Goal: Task Accomplishment & Management: Complete application form

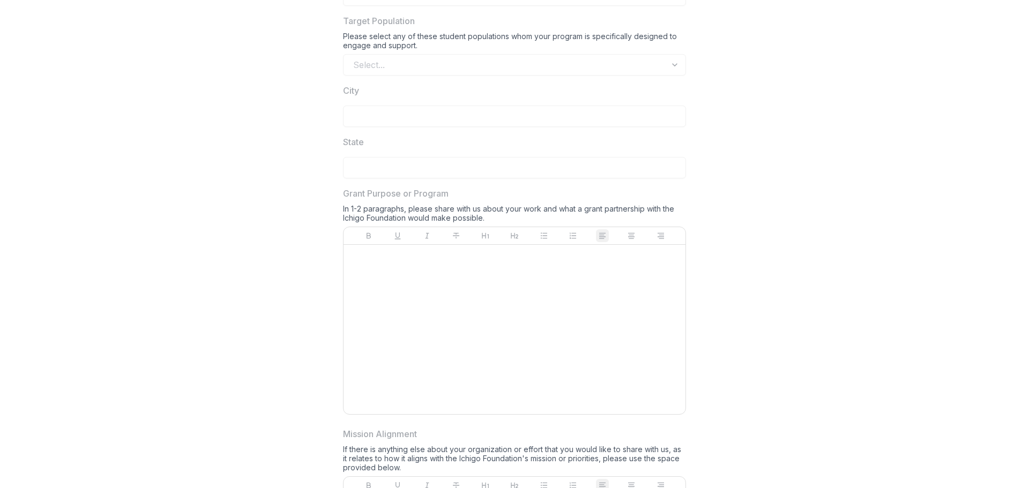
scroll to position [957, 0]
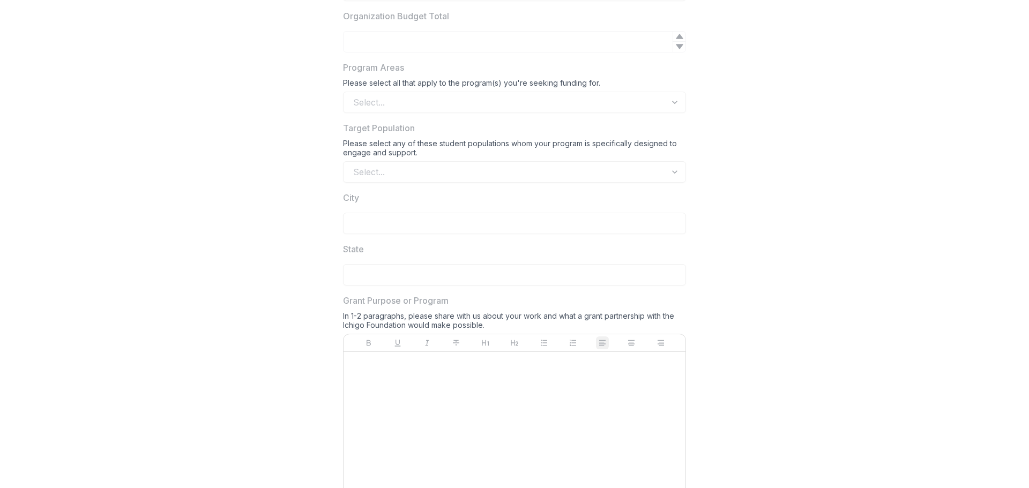
scroll to position [957, 0]
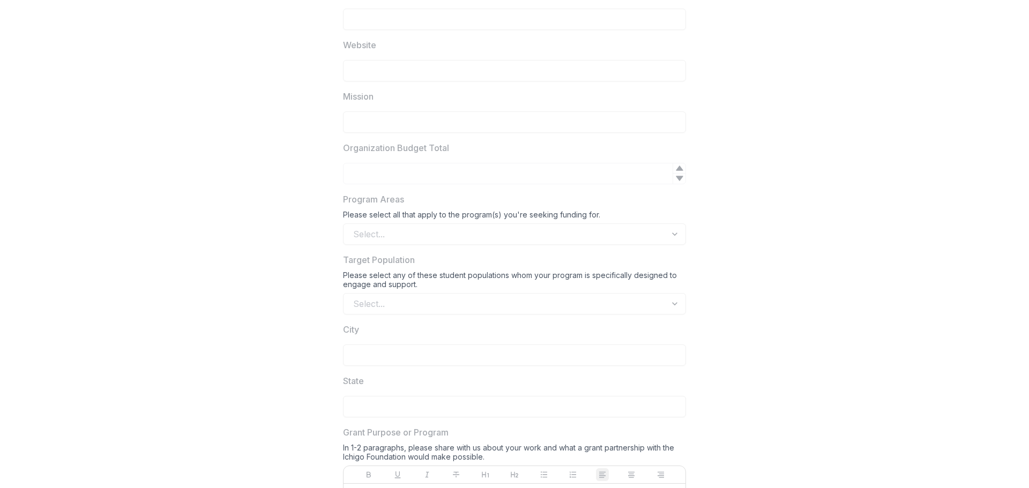
scroll to position [536, 0]
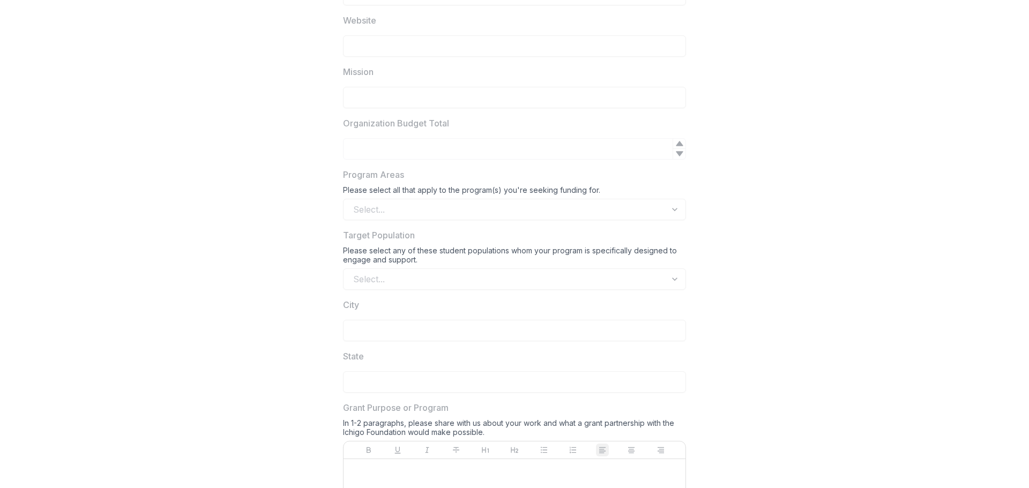
click at [531, 118] on label "Organization Budget Total" at bounding box center [511, 123] width 337 height 13
click at [506, 205] on div "Select..." at bounding box center [514, 209] width 343 height 21
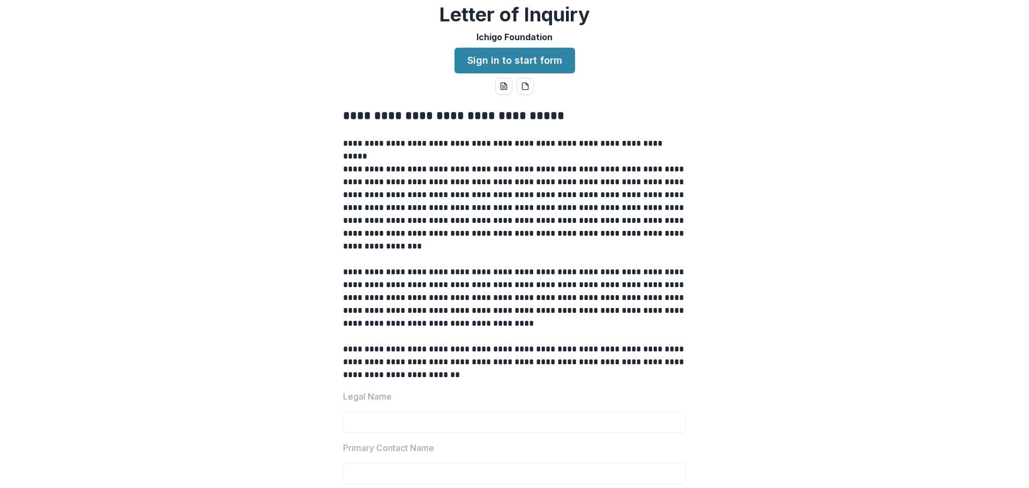
scroll to position [0, 0]
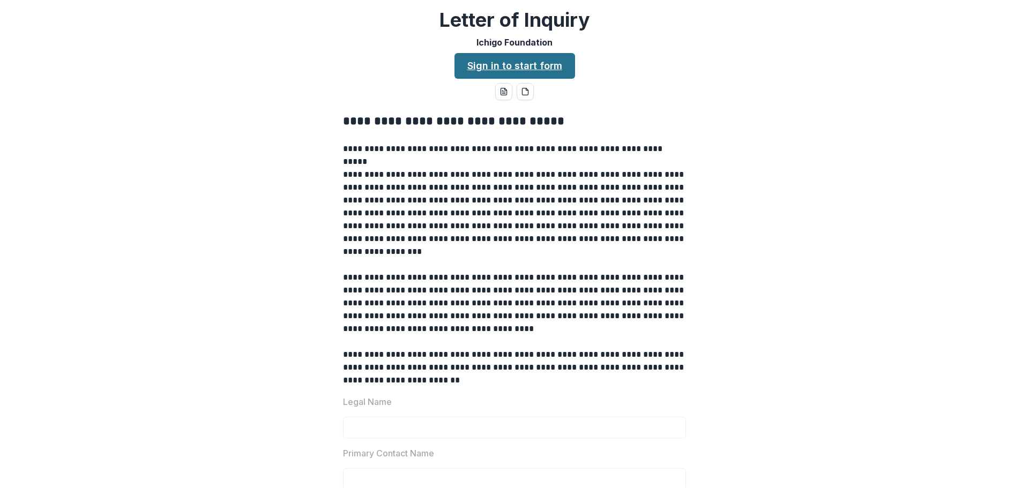
click at [530, 72] on link "Sign in to start form" at bounding box center [515, 66] width 121 height 26
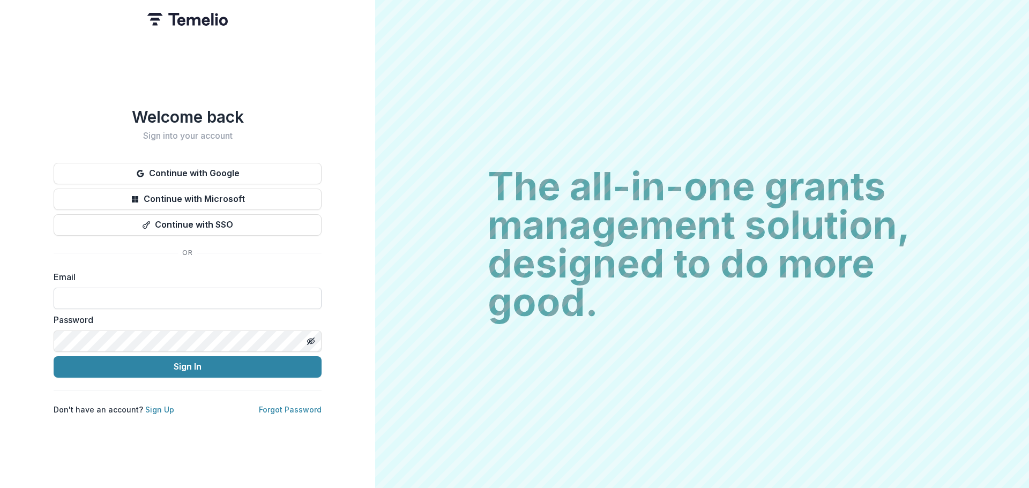
click at [202, 299] on input at bounding box center [188, 298] width 268 height 21
type input "**********"
click at [42, 345] on div "**********" at bounding box center [187, 244] width 375 height 488
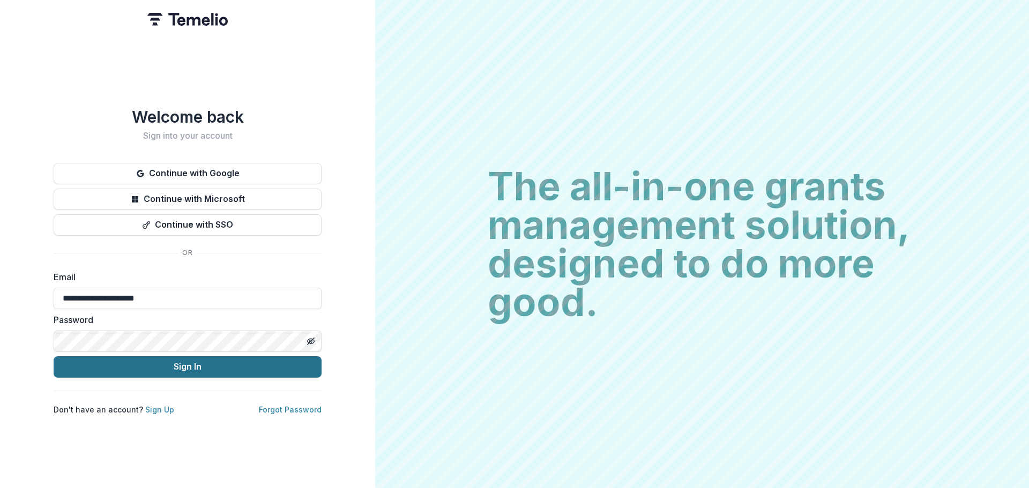
click at [79, 365] on button "Sign In" at bounding box center [188, 367] width 268 height 21
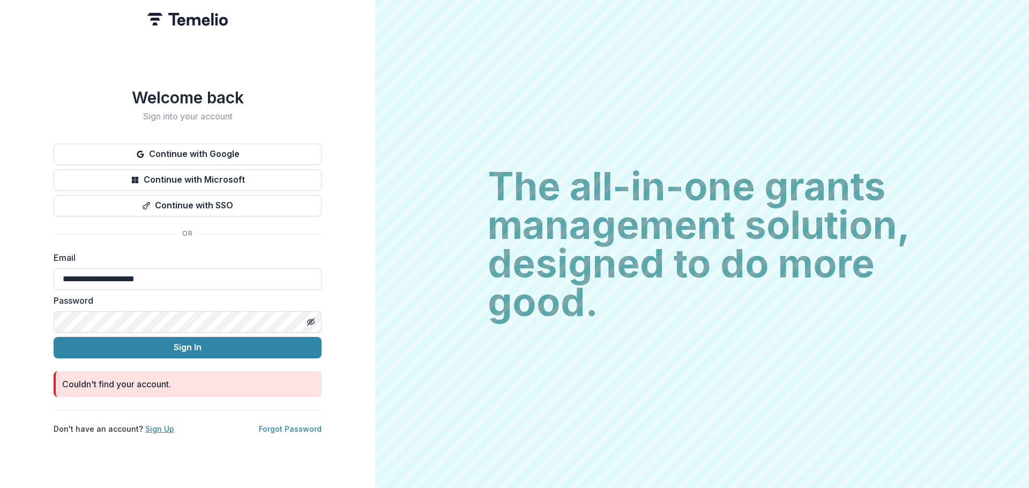
click at [158, 428] on link "Sign Up" at bounding box center [159, 429] width 29 height 9
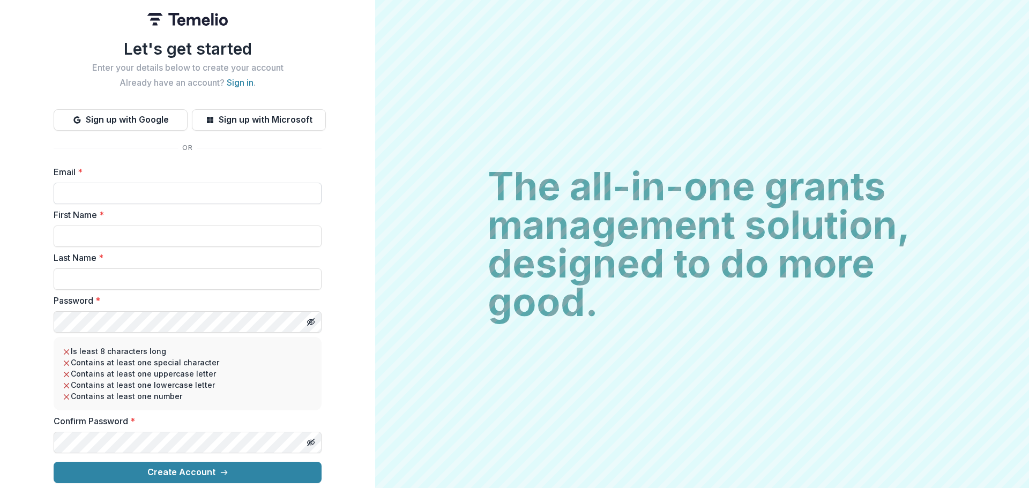
click at [99, 188] on input "Email *" at bounding box center [188, 193] width 268 height 21
type input "**********"
click at [99, 231] on input "First Name *" at bounding box center [188, 236] width 268 height 21
type input "*******"
click at [121, 278] on input "Last Name *" at bounding box center [188, 279] width 268 height 21
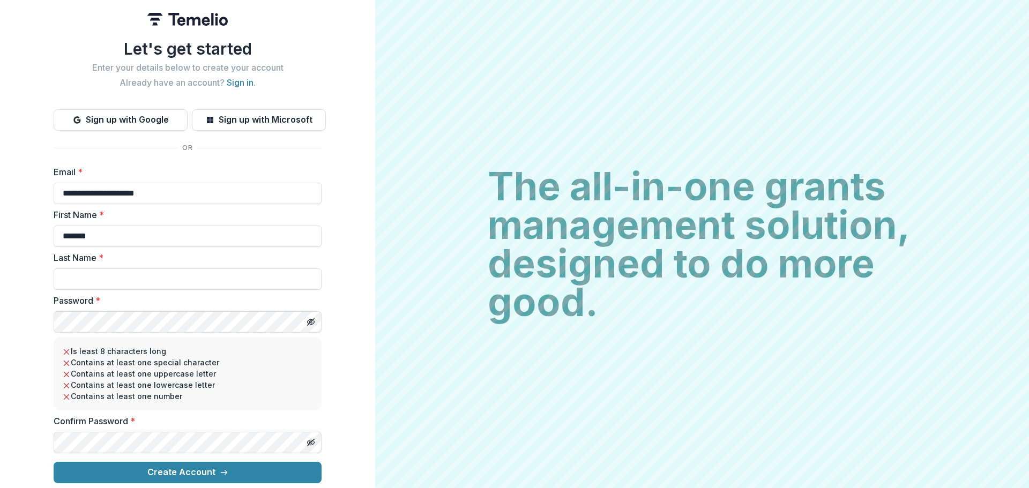
type input "******"
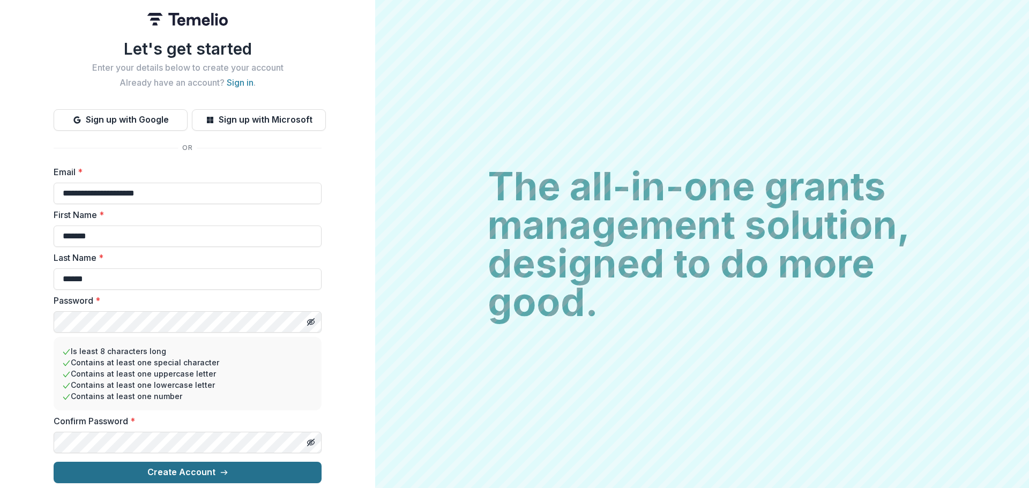
click at [111, 469] on button "Create Account" at bounding box center [188, 472] width 268 height 21
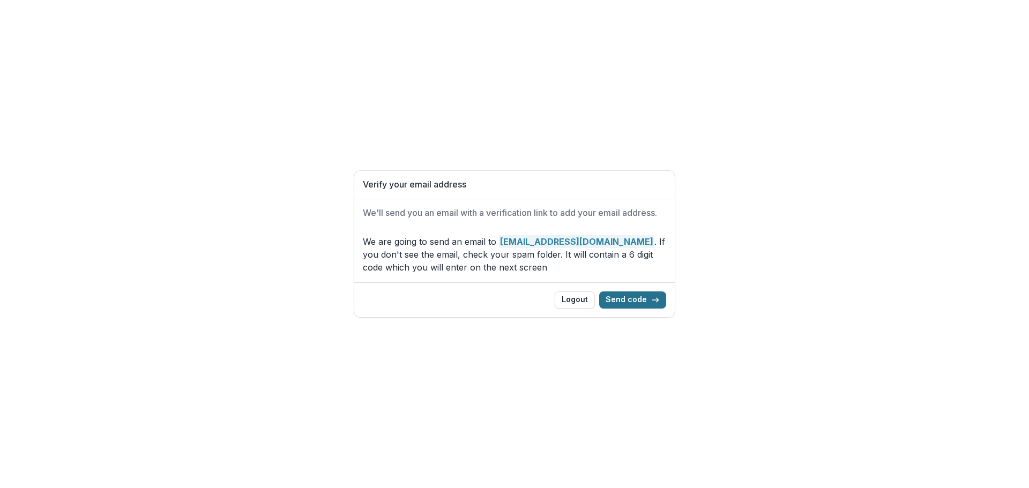
click at [633, 299] on button "Send code" at bounding box center [632, 300] width 67 height 17
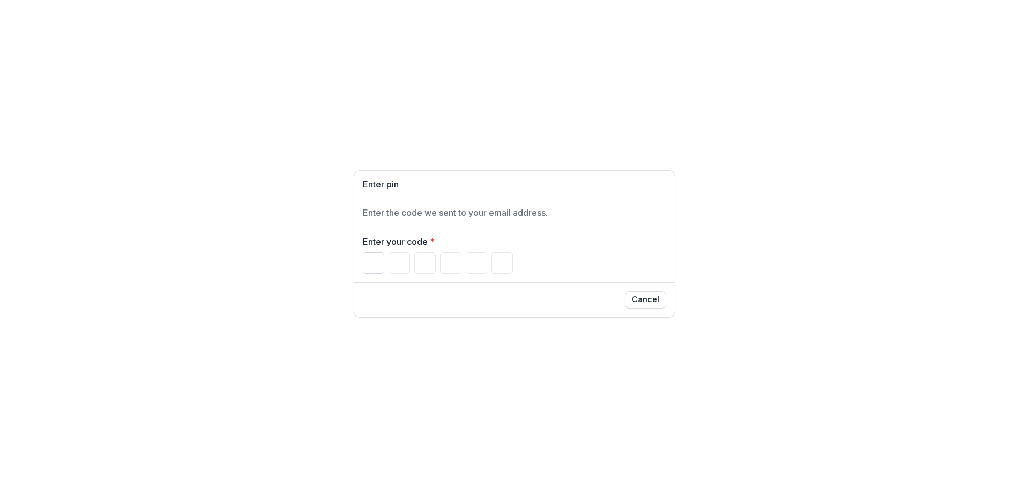
click at [373, 267] on input "Please enter your pin code" at bounding box center [373, 263] width 21 height 21
type input "*"
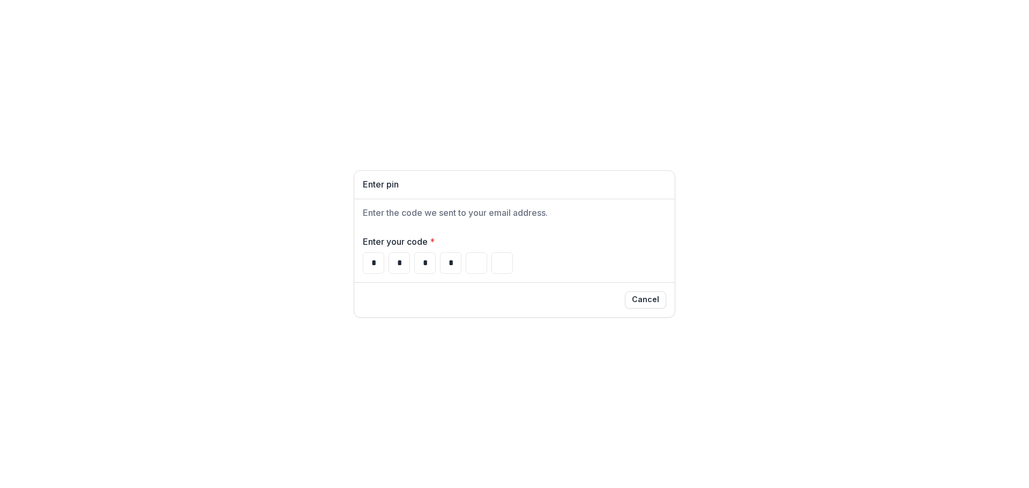
type input "*"
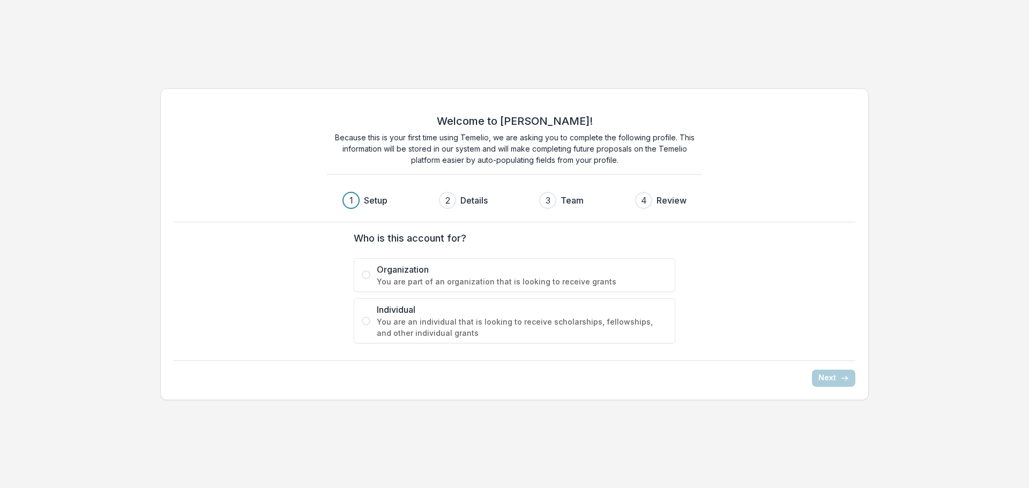
click at [618, 283] on span "You are part of an organization that is looking to receive grants" at bounding box center [522, 281] width 291 height 11
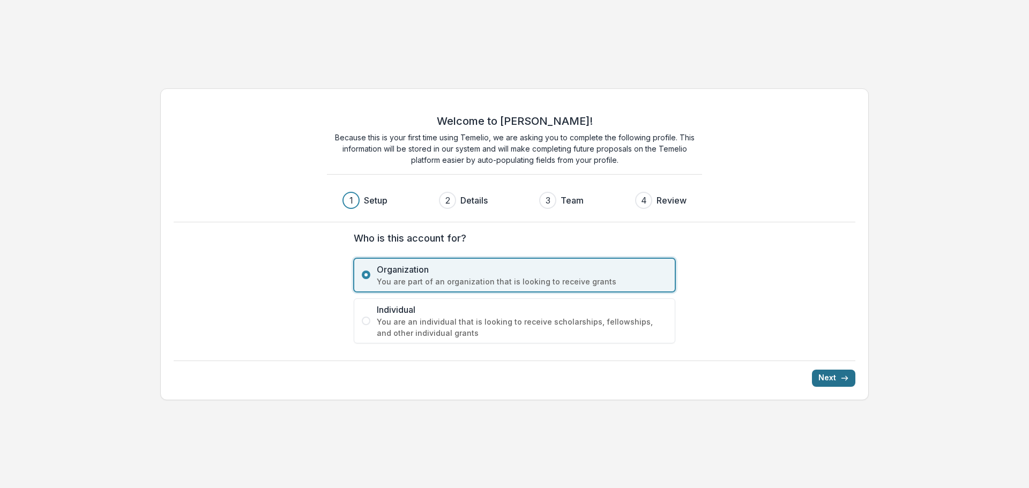
click at [848, 371] on button "Next" at bounding box center [833, 378] width 43 height 17
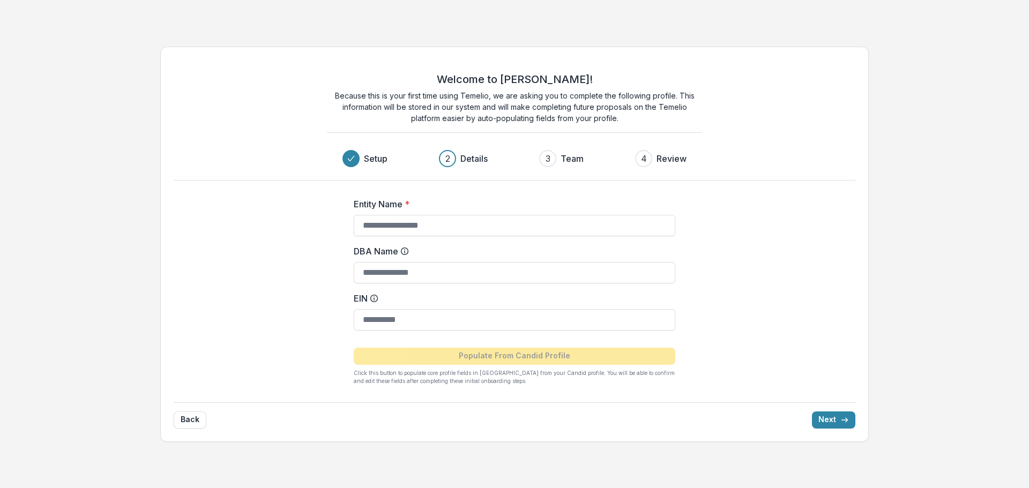
click at [470, 159] on h3 "Details" at bounding box center [474, 158] width 27 height 13
click at [443, 159] on div "2" at bounding box center [447, 158] width 17 height 17
click at [457, 224] on input "Entity Name *" at bounding box center [515, 225] width 322 height 21
type input "**********"
click at [816, 422] on button "Next" at bounding box center [833, 420] width 43 height 17
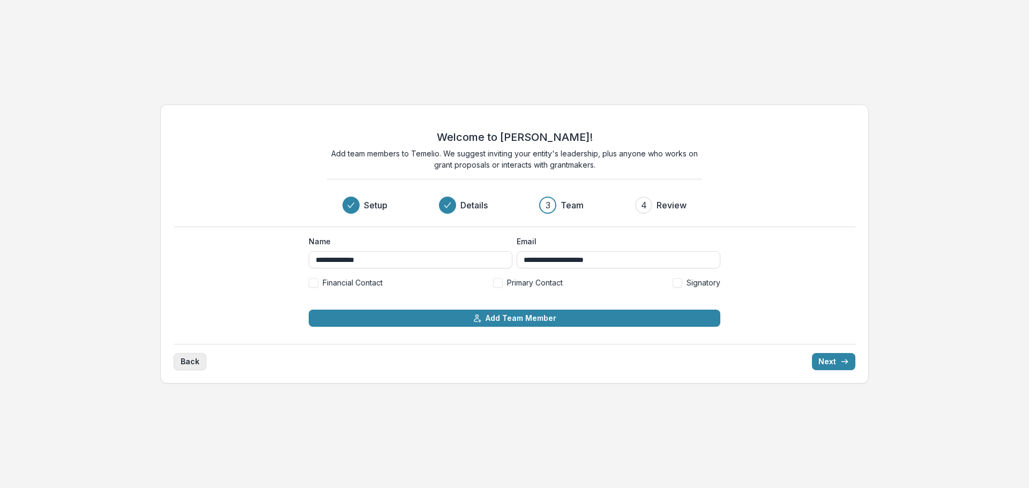
click at [193, 361] on button "Back" at bounding box center [190, 361] width 33 height 17
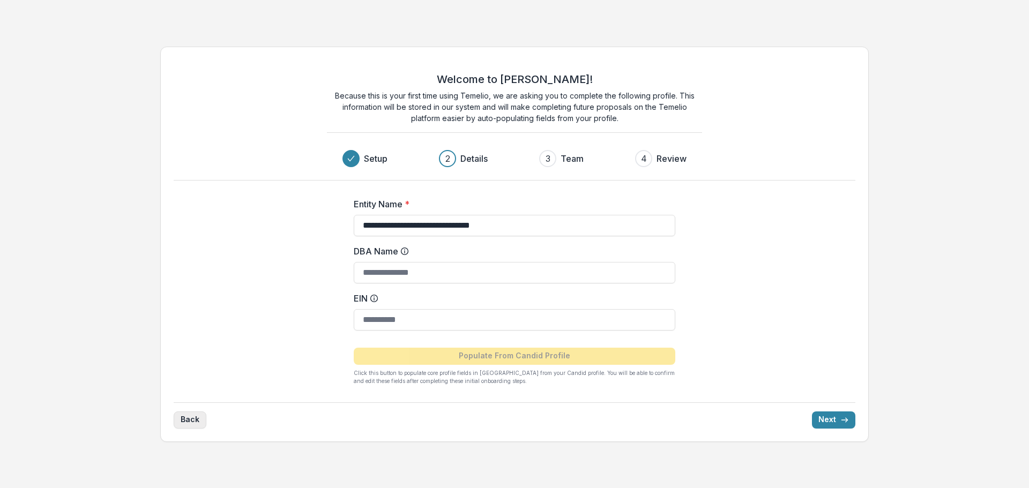
click at [190, 423] on button "Back" at bounding box center [190, 420] width 33 height 17
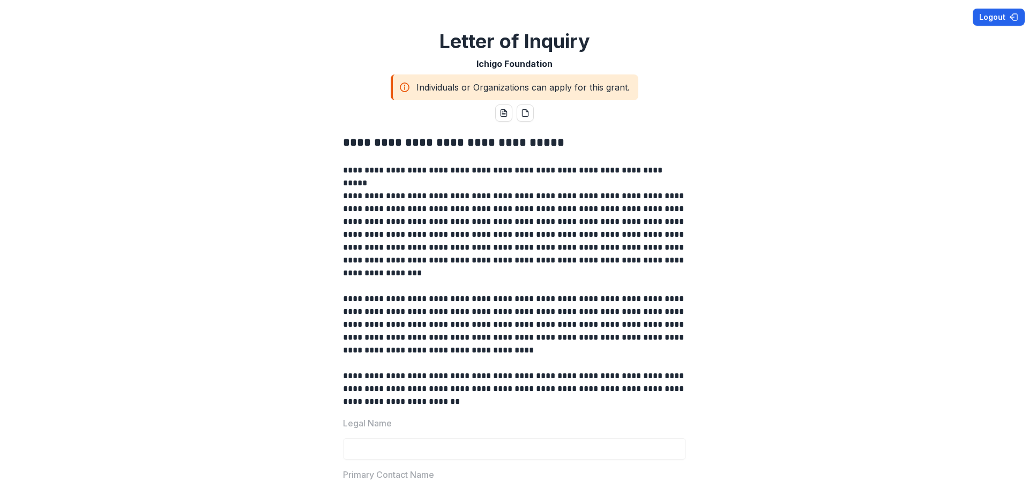
click at [984, 16] on button "Logout" at bounding box center [999, 17] width 52 height 17
